Goal: Information Seeking & Learning: Learn about a topic

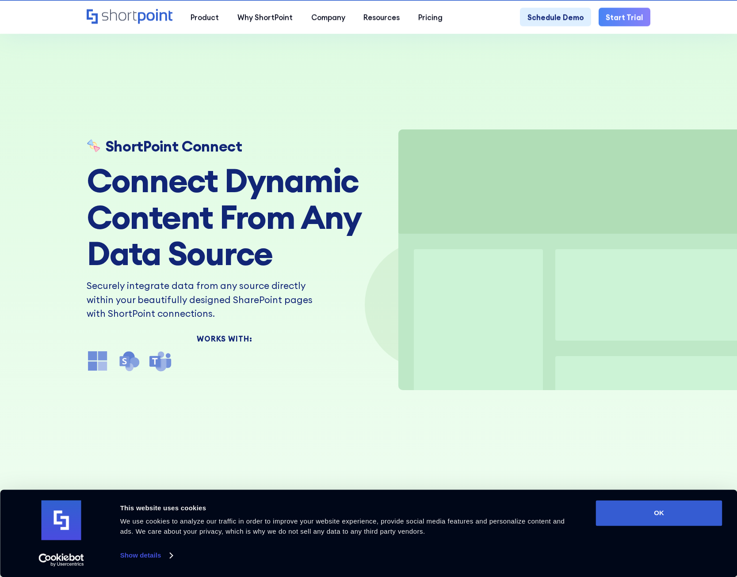
scroll to position [45, 0]
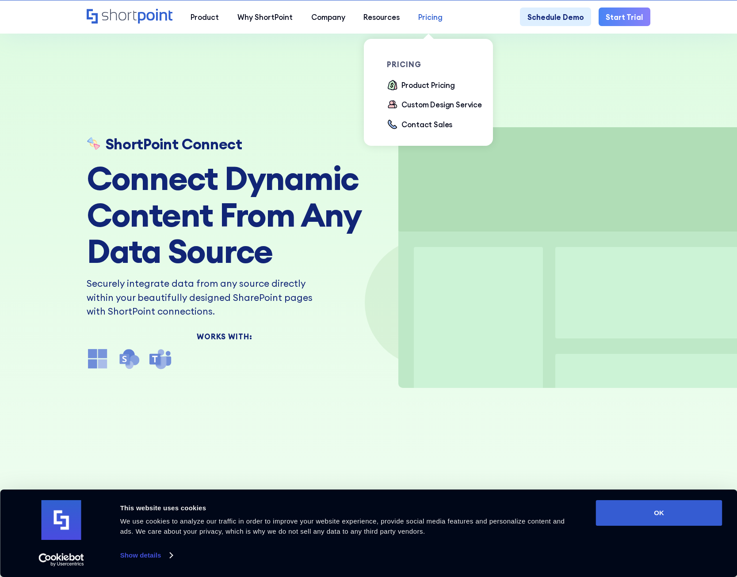
click at [436, 11] on link "Pricing" at bounding box center [430, 17] width 43 height 19
click at [431, 89] on div "Product Pricing" at bounding box center [427, 85] width 53 height 11
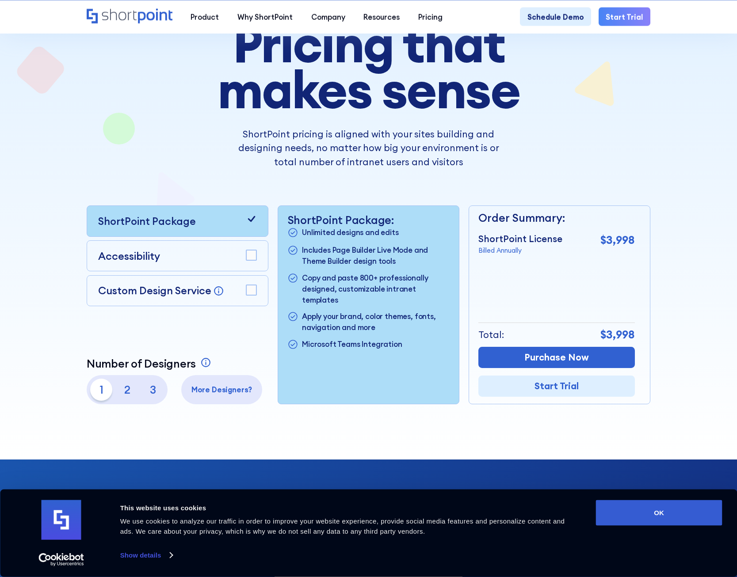
scroll to position [90, 0]
